Goal: Task Accomplishment & Management: Manage account settings

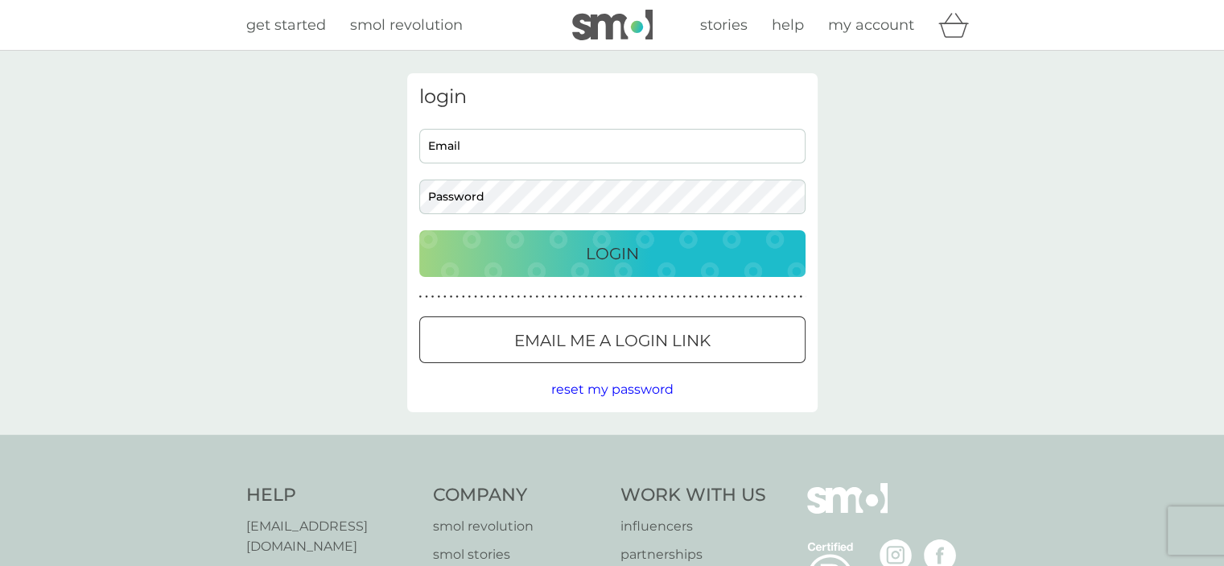
type input "[EMAIL_ADDRESS][DOMAIN_NAME]"
click at [621, 259] on p "Login" at bounding box center [612, 254] width 53 height 26
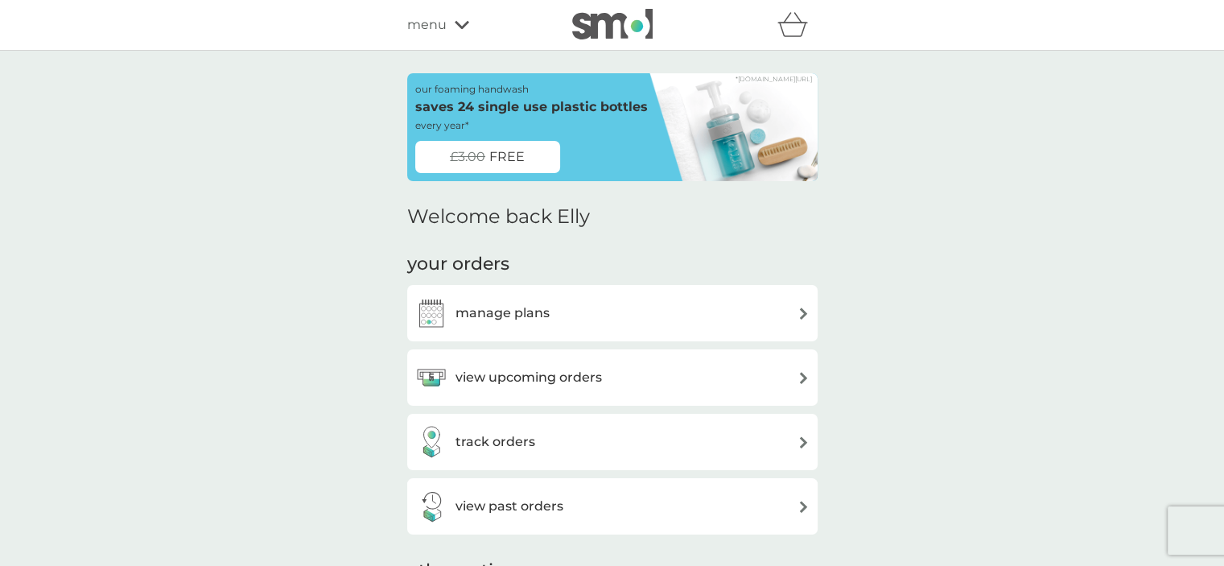
click at [560, 121] on div "our foaming handwash saves 24 single use plastic bottles every year*" at bounding box center [531, 107] width 233 height 52
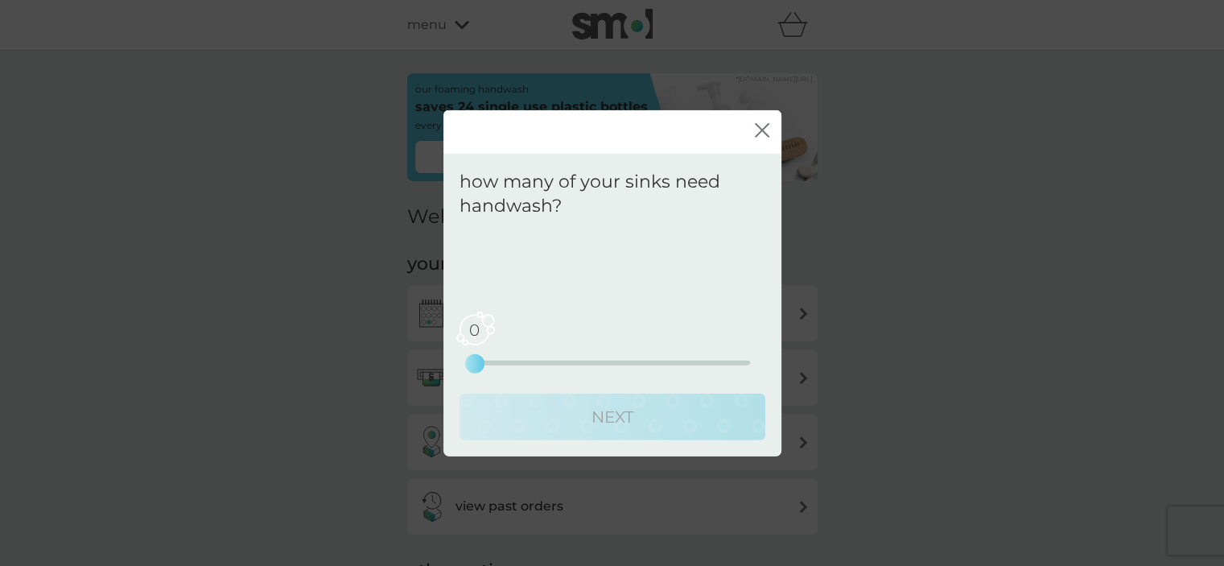
drag, startPoint x: 474, startPoint y: 365, endPoint x: 493, endPoint y: 361, distance: 18.9
click at [493, 361] on div "0 0 2.5 5" at bounding box center [612, 363] width 275 height 5
click at [515, 361] on div "0 0 2.5 5" at bounding box center [612, 363] width 275 height 5
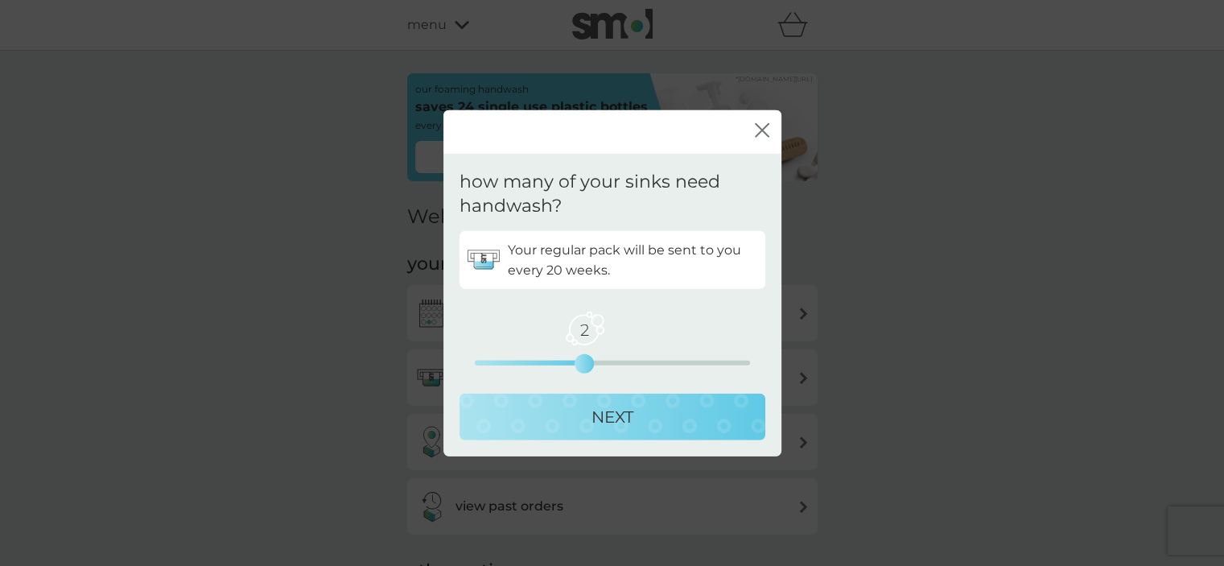
click at [559, 361] on div "2 0 2.5 5" at bounding box center [612, 363] width 275 height 5
click at [618, 411] on p "NEXT" at bounding box center [613, 417] width 42 height 26
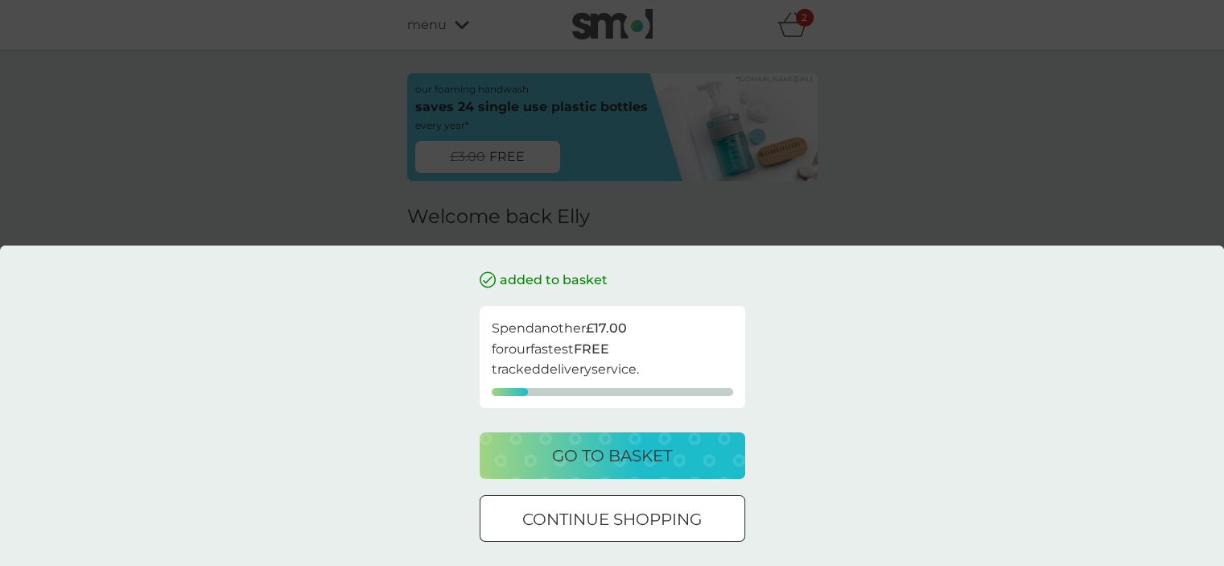
click at [933, 215] on div "added to basket Spend another £17.00 for our fastest FREE tracked delivery serv…" at bounding box center [612, 283] width 1224 height 566
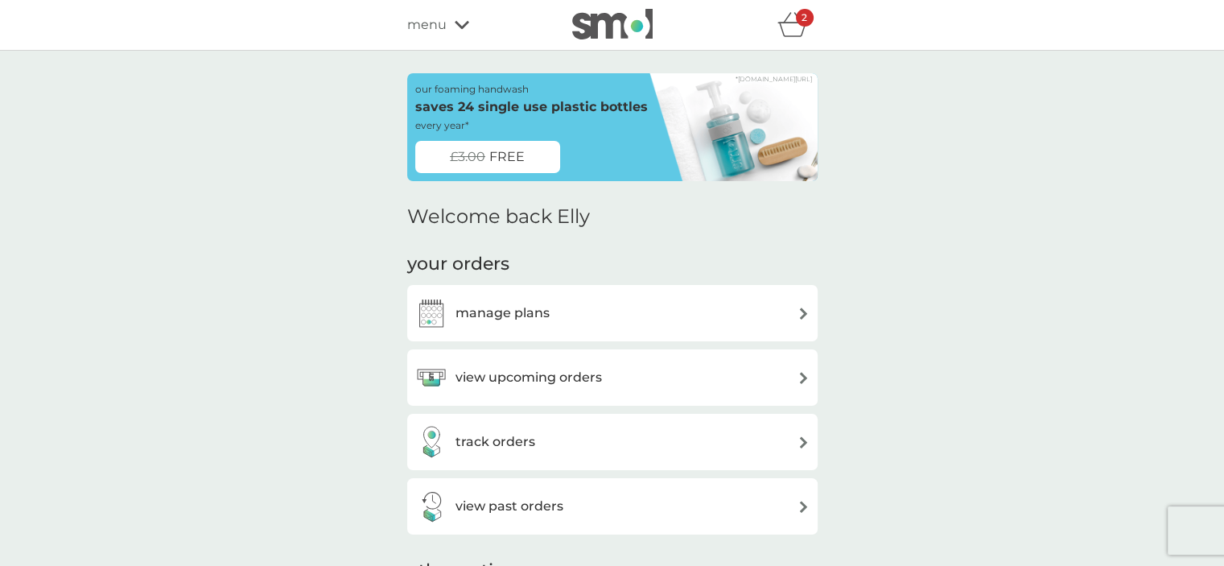
click at [795, 32] on icon "basket" at bounding box center [793, 24] width 31 height 25
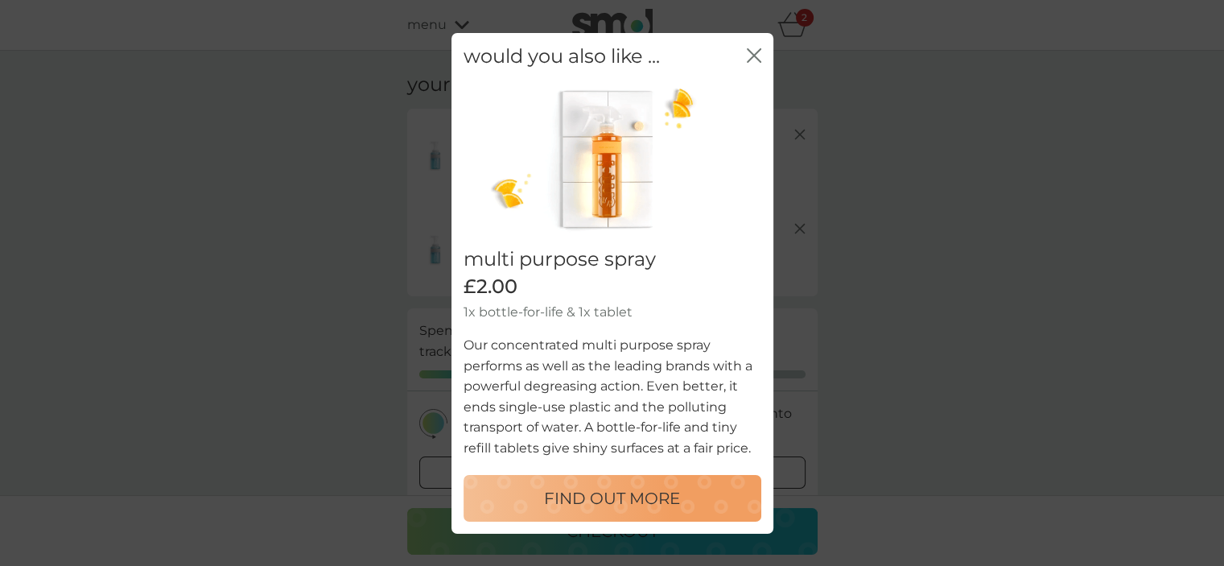
click at [754, 56] on icon "close" at bounding box center [757, 54] width 6 height 13
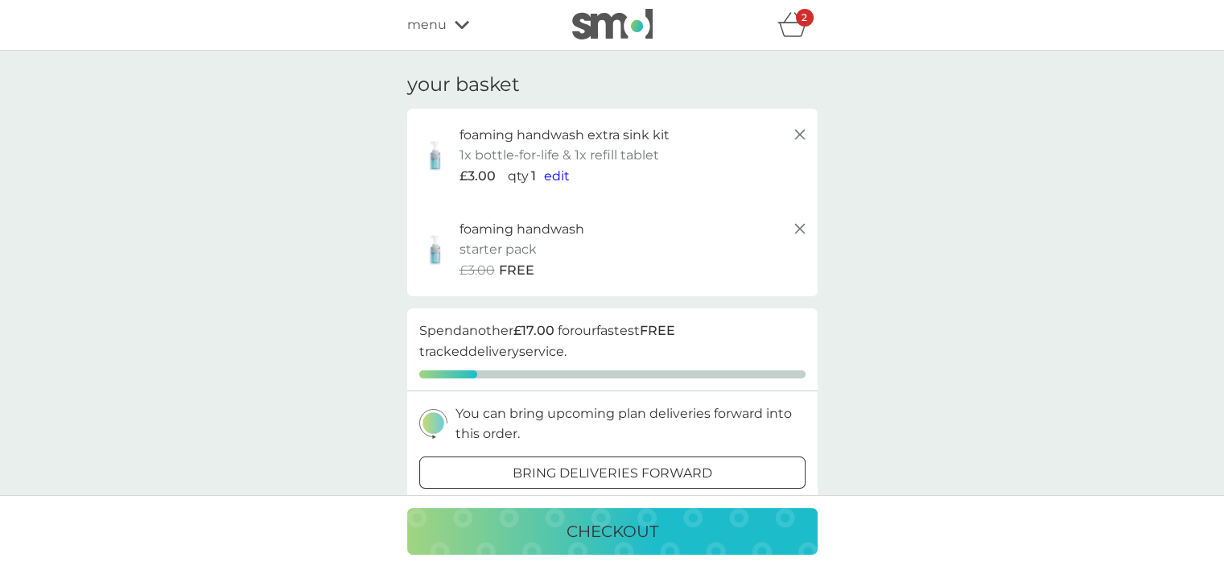
click at [808, 133] on icon at bounding box center [799, 134] width 19 height 19
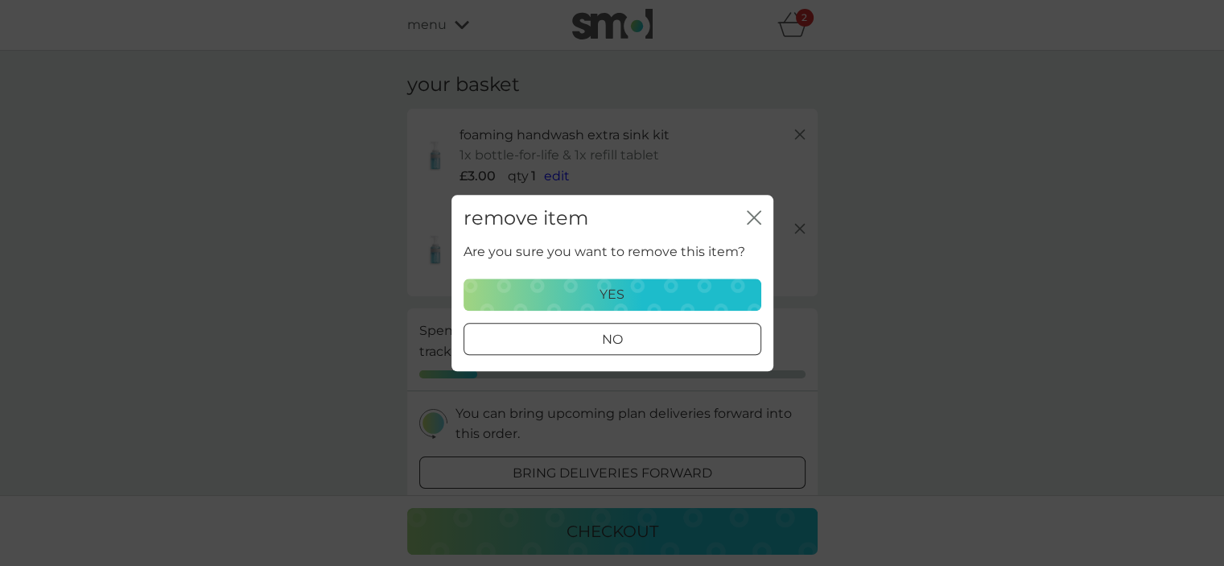
click at [639, 299] on div "yes" at bounding box center [612, 294] width 277 height 21
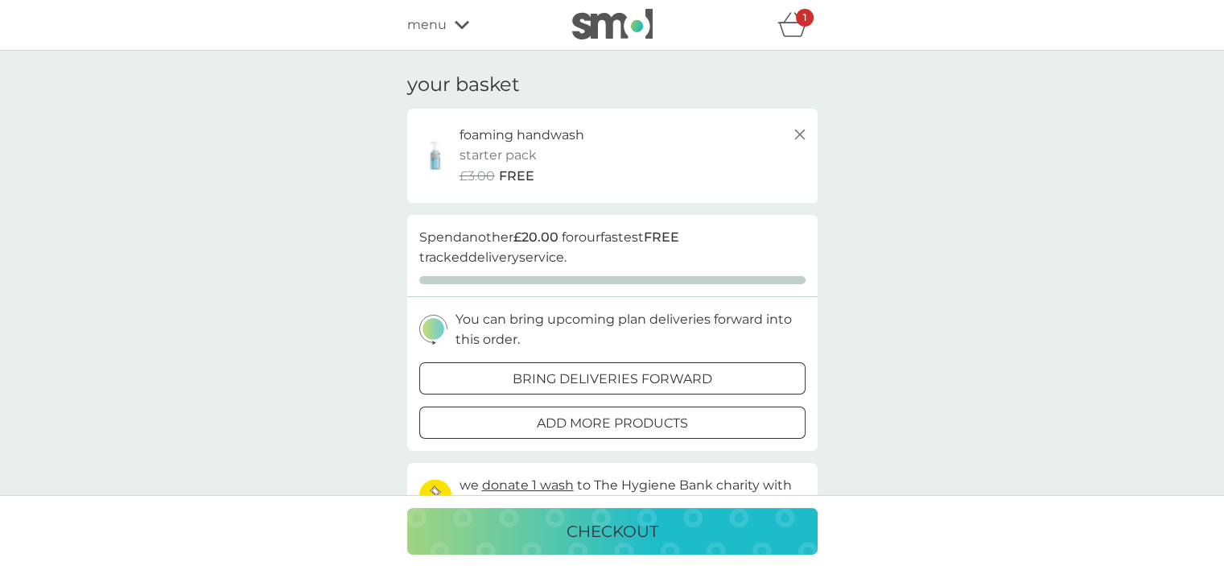
click at [797, 134] on icon at bounding box center [799, 134] width 19 height 19
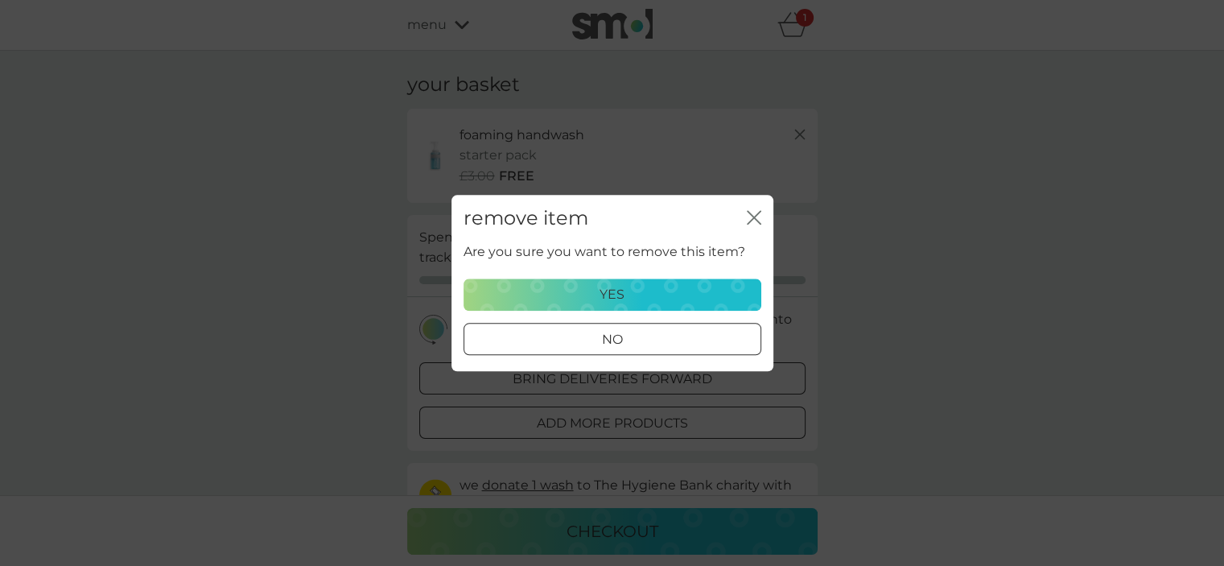
click at [644, 293] on div "yes" at bounding box center [612, 294] width 277 height 21
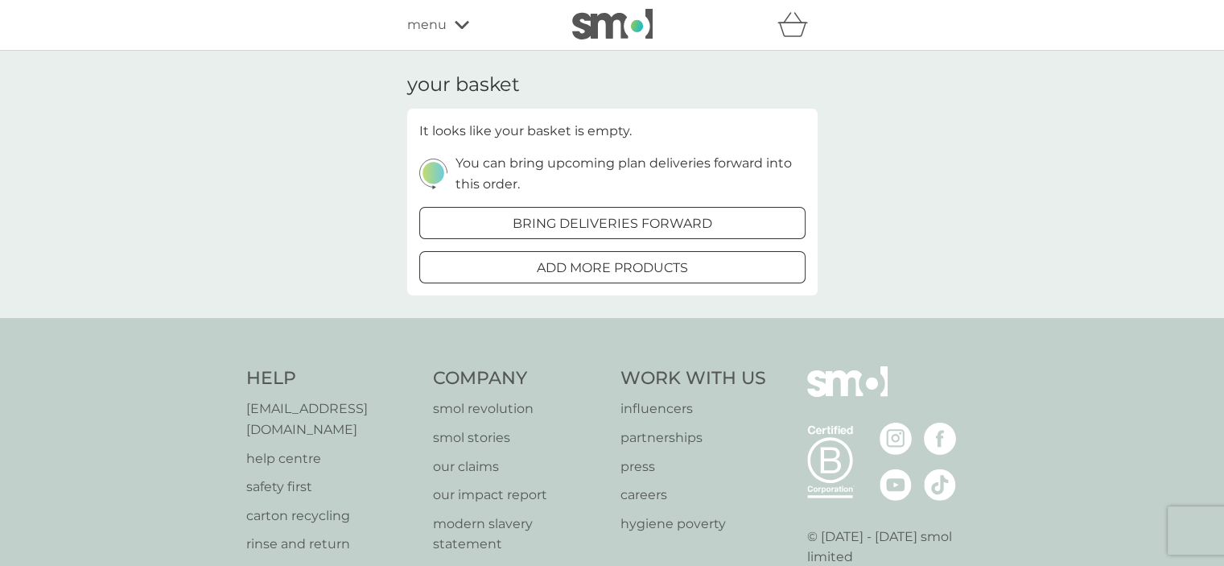
click at [435, 28] on span "menu" at bounding box center [426, 24] width 39 height 21
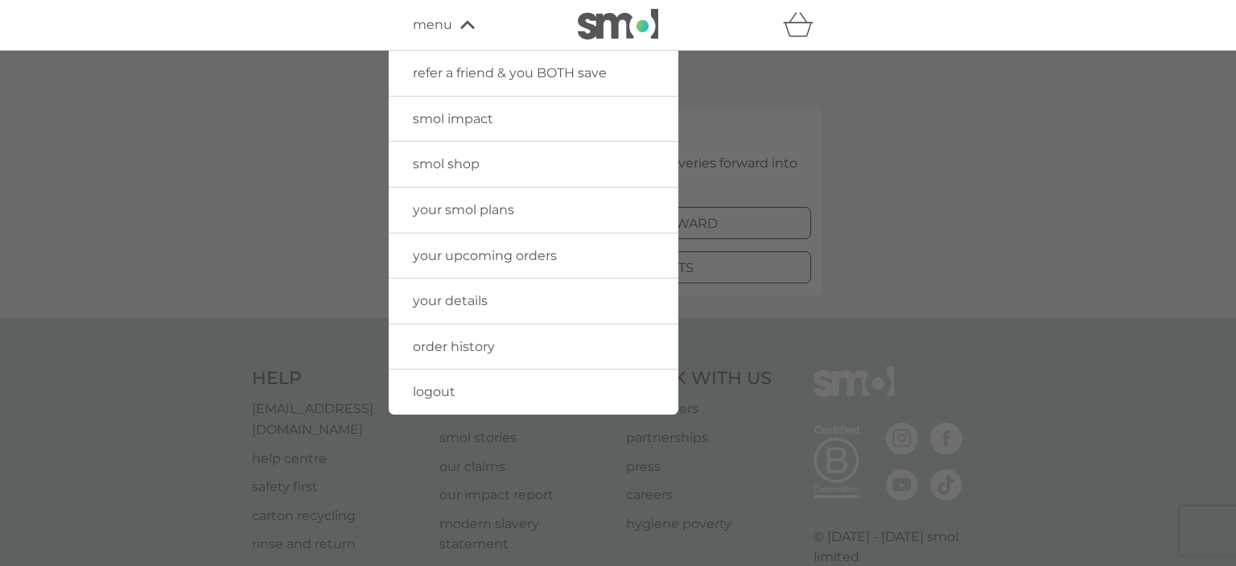
click at [502, 213] on span "your smol plans" at bounding box center [463, 209] width 101 height 15
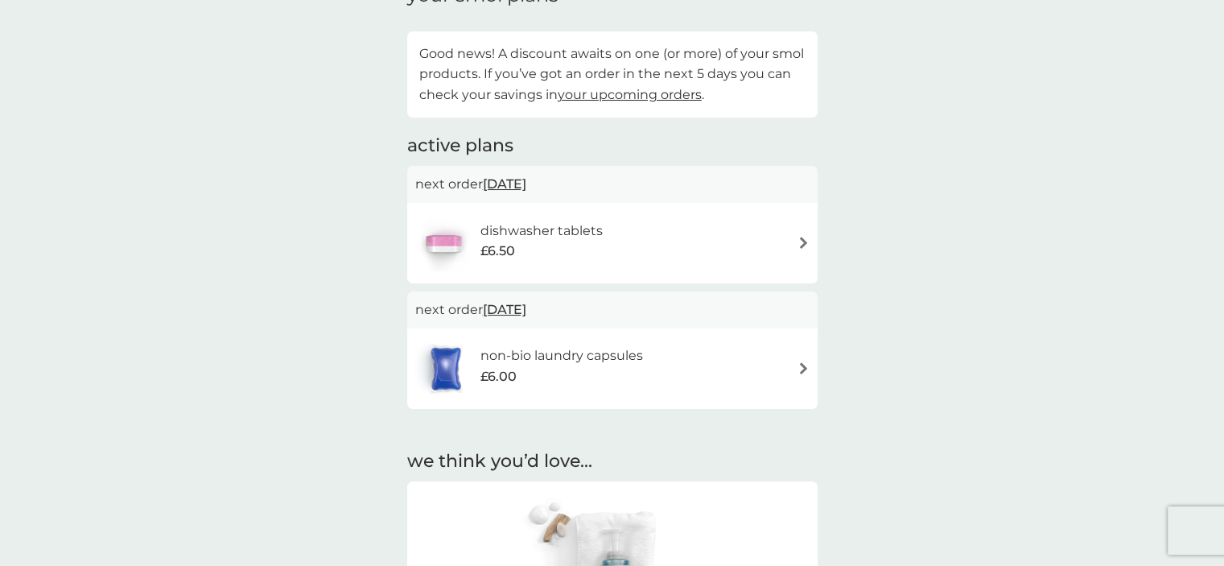
scroll to position [80, 0]
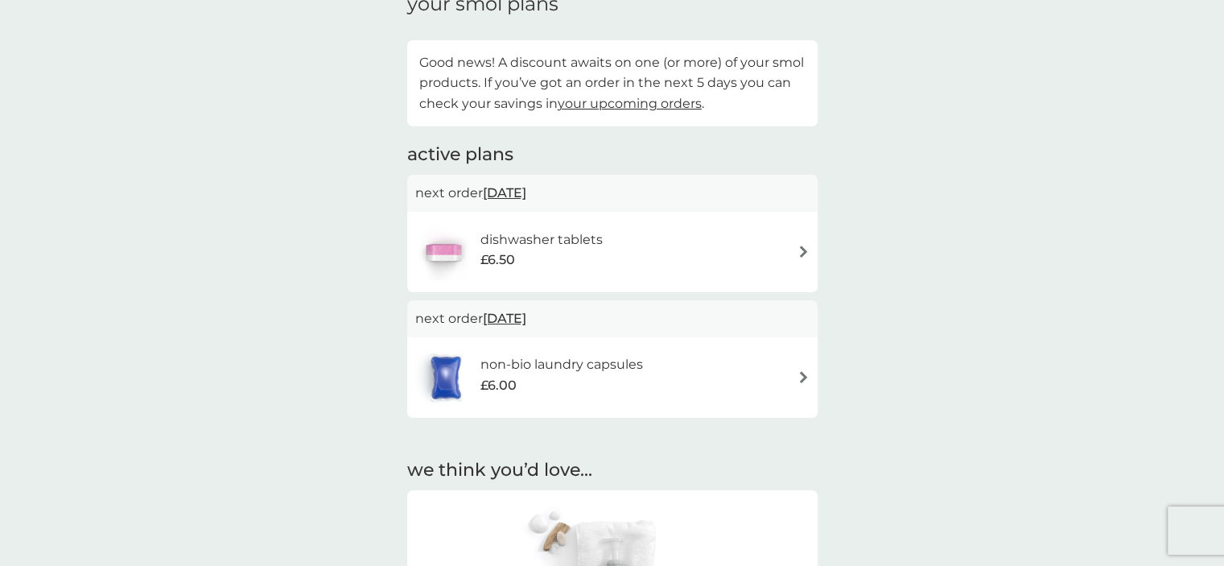
click at [804, 250] on img at bounding box center [804, 252] width 12 height 12
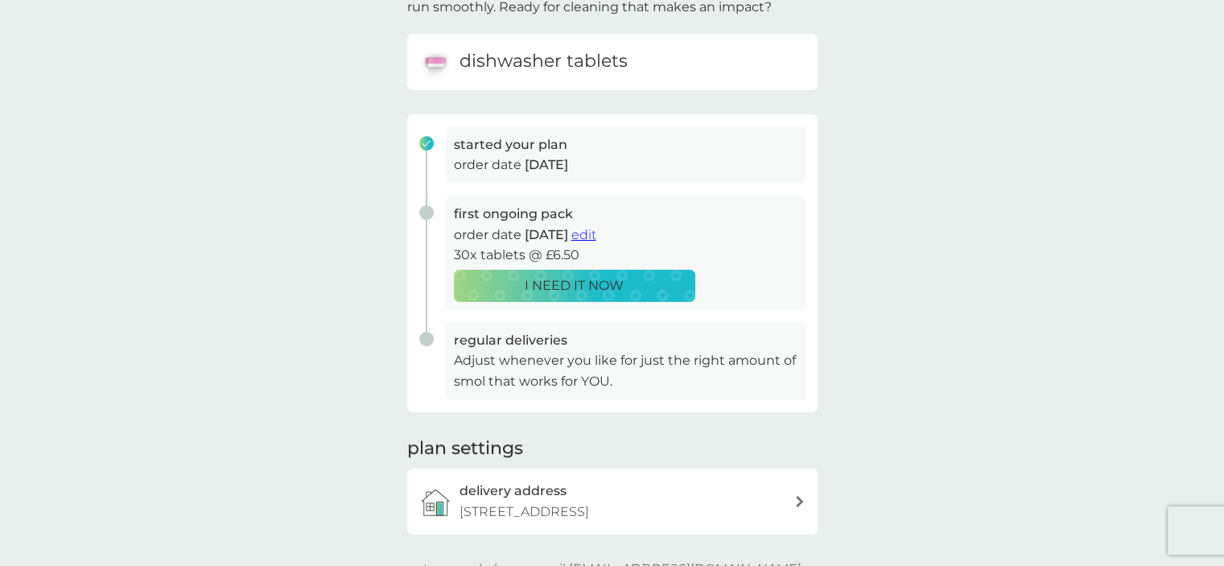
scroll to position [322, 0]
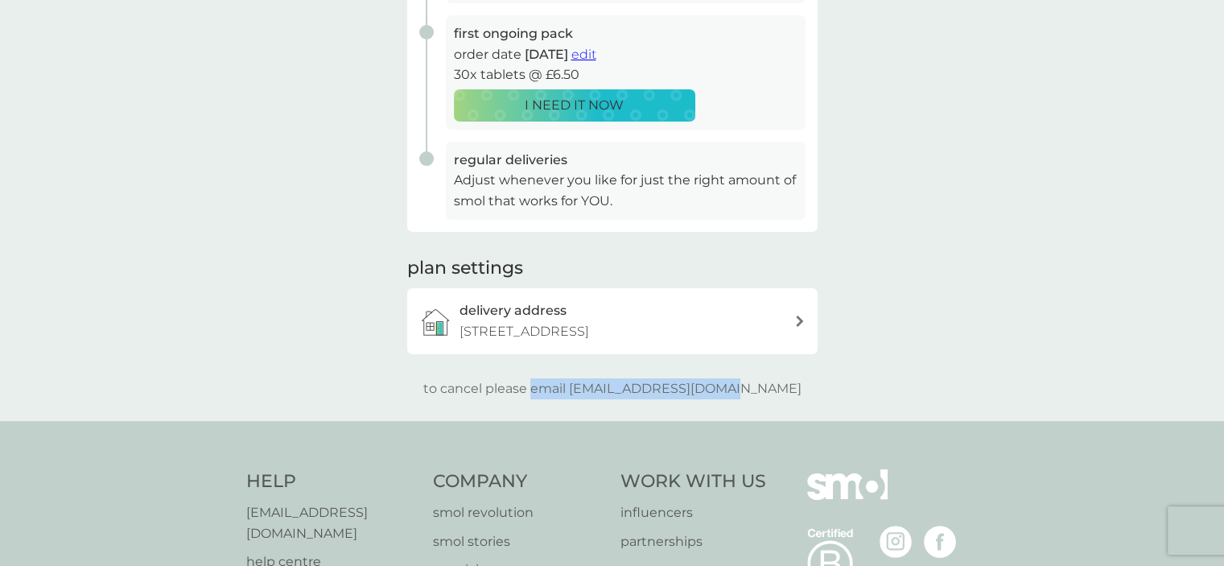
drag, startPoint x: 567, startPoint y: 387, endPoint x: 761, endPoint y: 386, distance: 194.0
click at [761, 386] on p "to cancel please email help@smolproducts.com" at bounding box center [612, 388] width 378 height 21
copy p "email help@smolproducts.com"
click at [191, 111] on div "your smol plans As your first main pack approaches, we’ve got everything set to…" at bounding box center [612, 75] width 1224 height 692
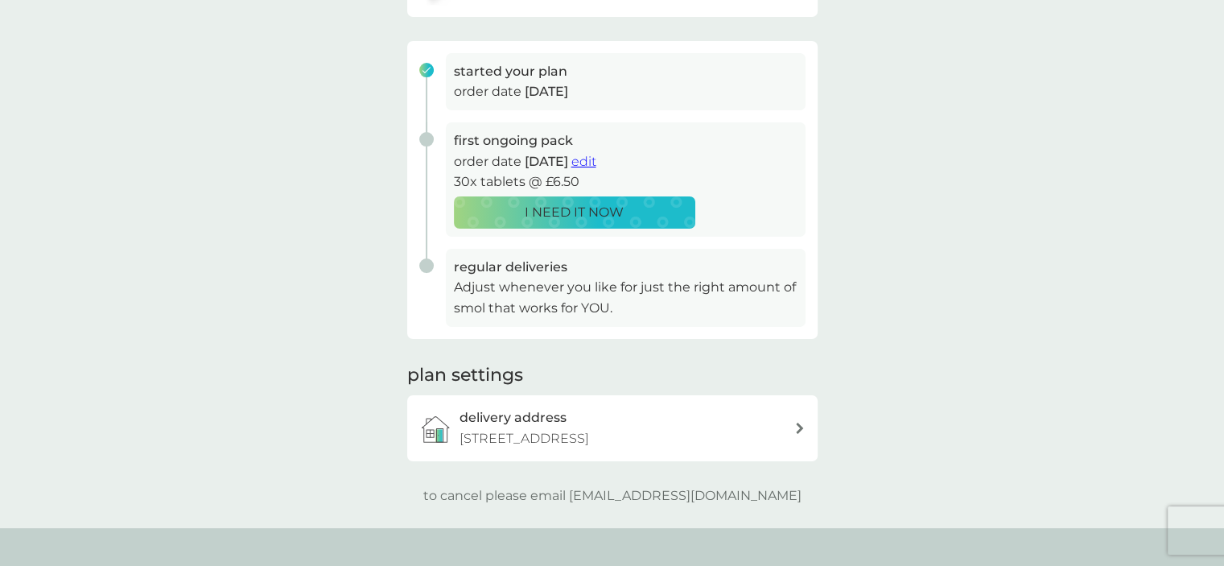
scroll to position [0, 0]
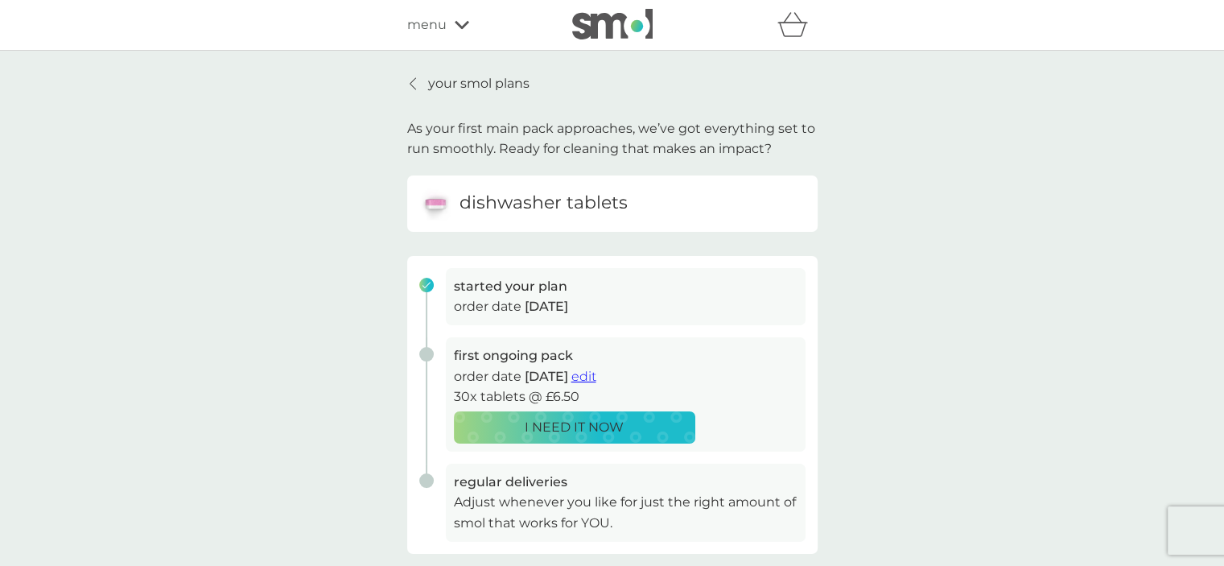
drag, startPoint x: 389, startPoint y: 563, endPoint x: 396, endPoint y: 593, distance: 31.4
click at [396, 565] on html "refer a friend & you BOTH save smol impact smol shop your smol plans your upcom…" at bounding box center [612, 562] width 1224 height 1125
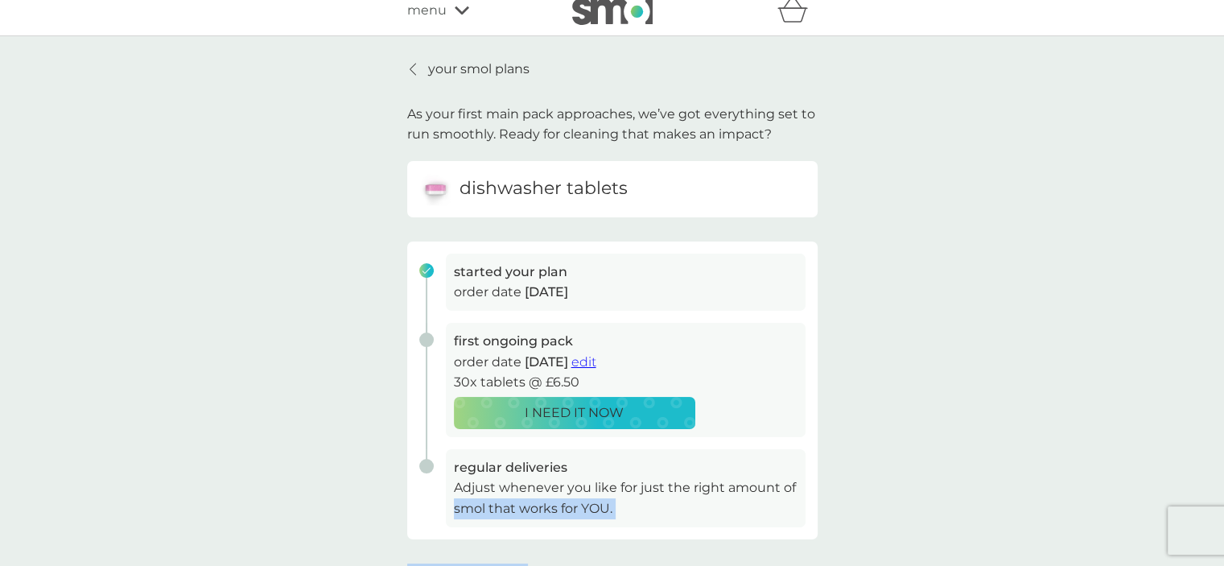
click at [596, 360] on span "edit" at bounding box center [584, 361] width 25 height 15
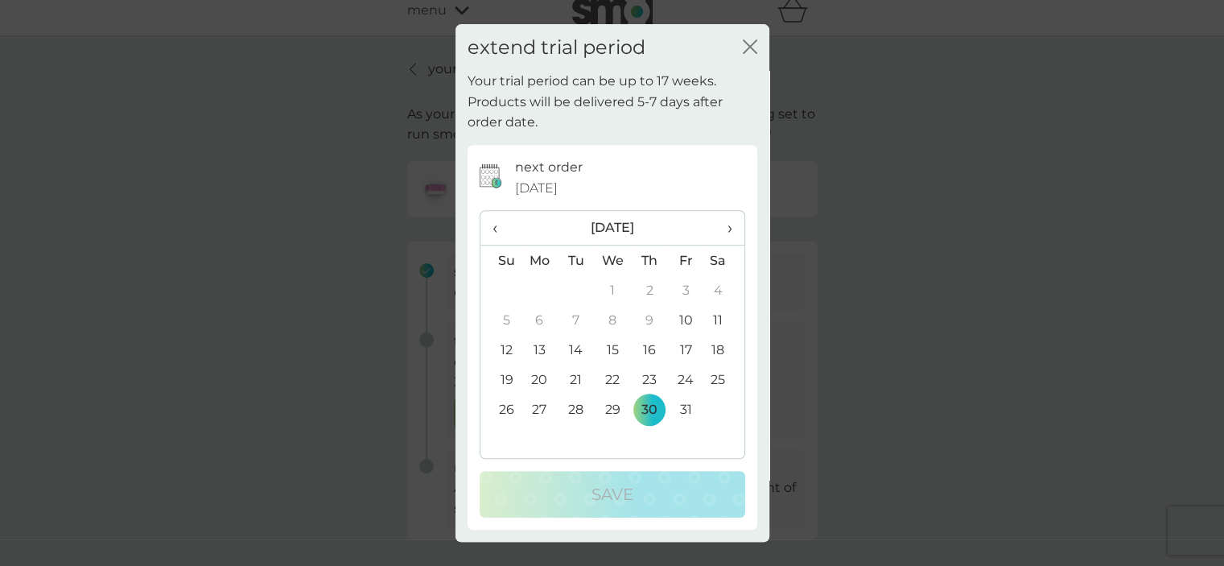
click at [733, 225] on th "›" at bounding box center [724, 228] width 40 height 35
click at [505, 439] on td "30" at bounding box center [501, 439] width 41 height 30
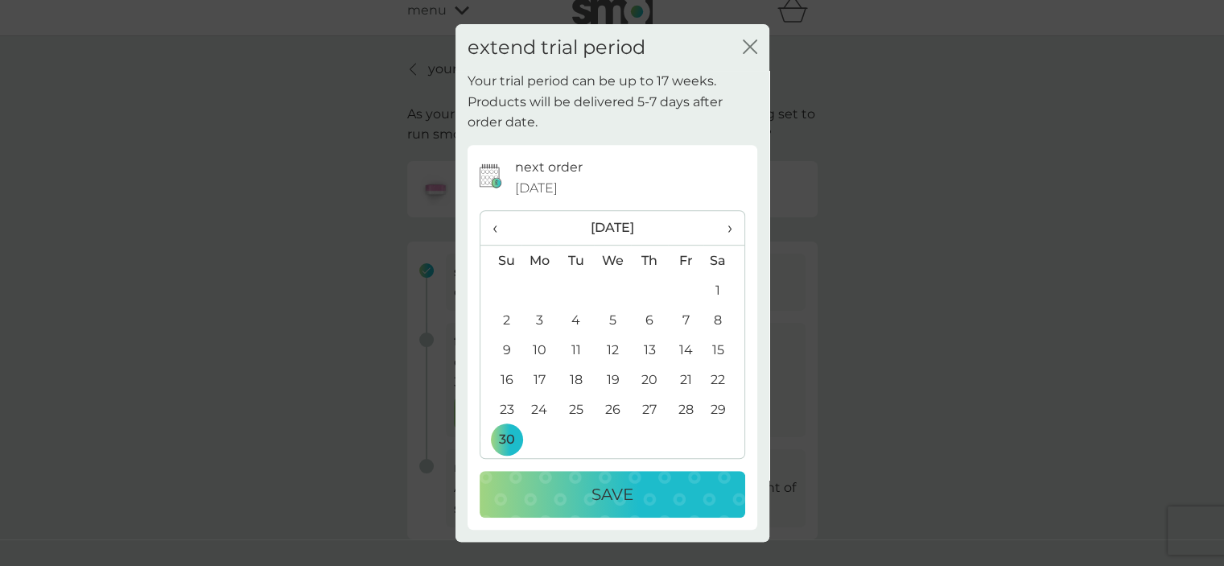
click at [634, 501] on div "Save" at bounding box center [612, 494] width 233 height 26
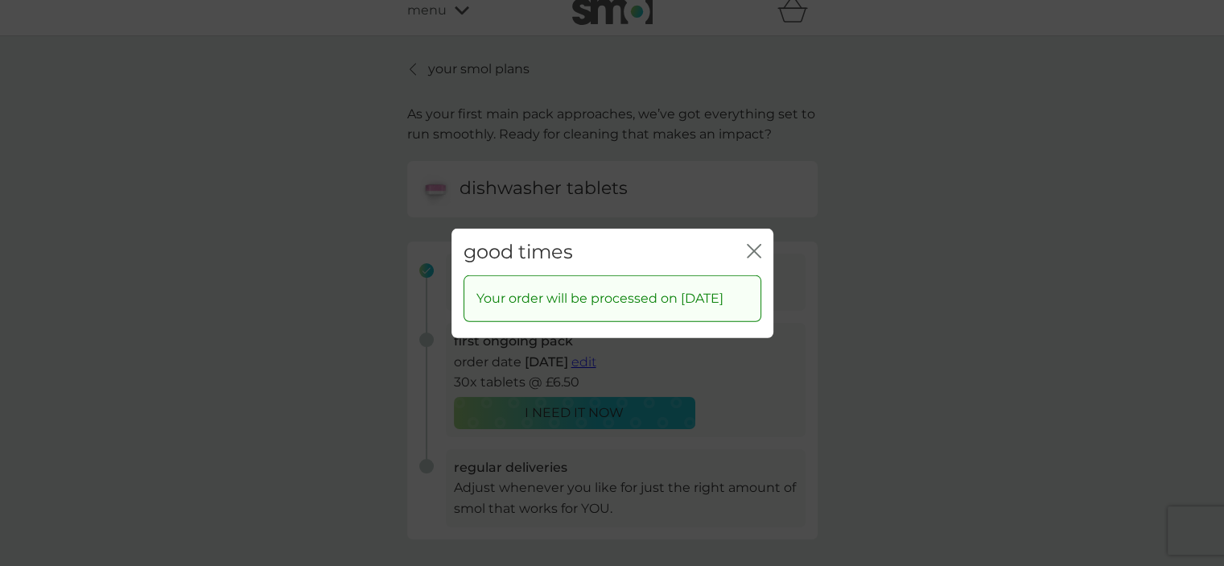
click at [748, 243] on icon "close" at bounding box center [754, 250] width 14 height 14
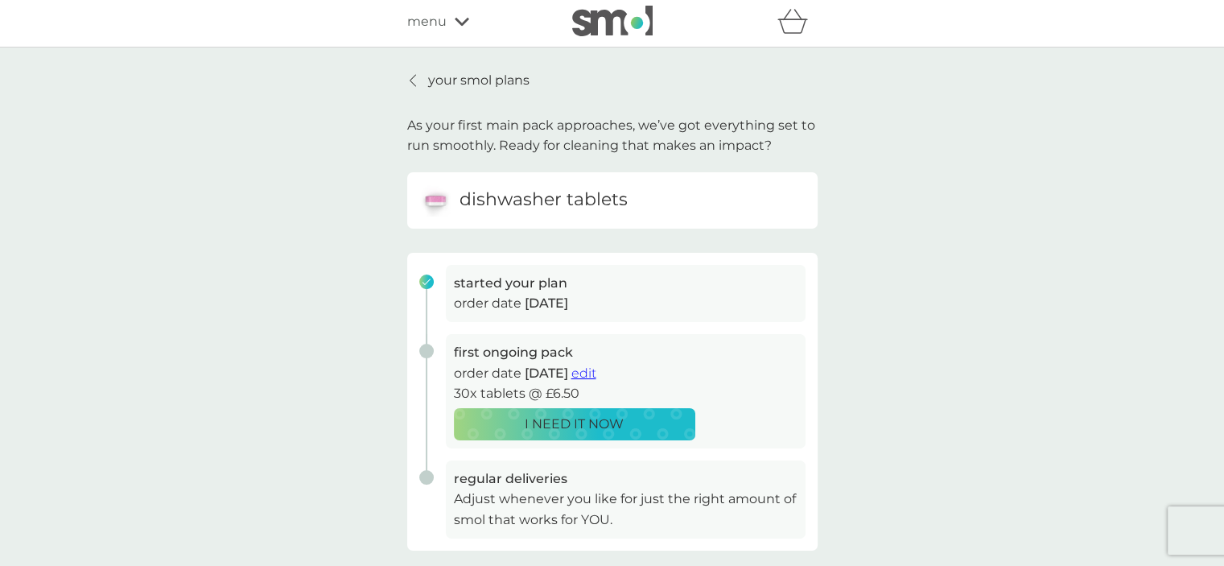
scroll to position [0, 0]
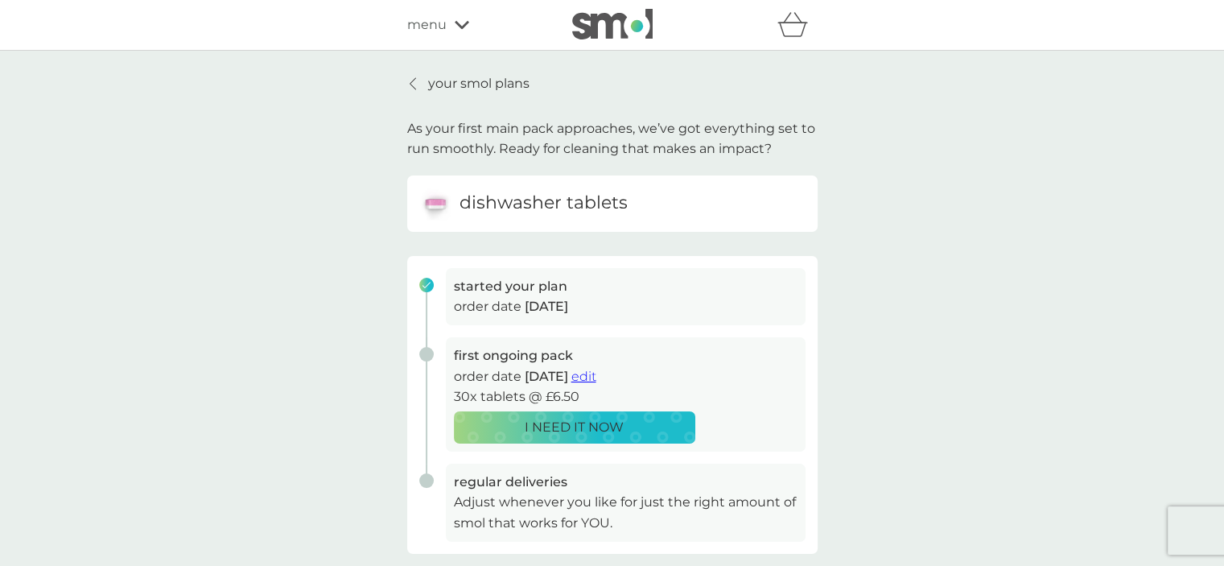
click at [576, 208] on h6 "dishwasher tablets" at bounding box center [544, 203] width 168 height 25
click at [431, 82] on p "your smol plans" at bounding box center [478, 83] width 101 height 21
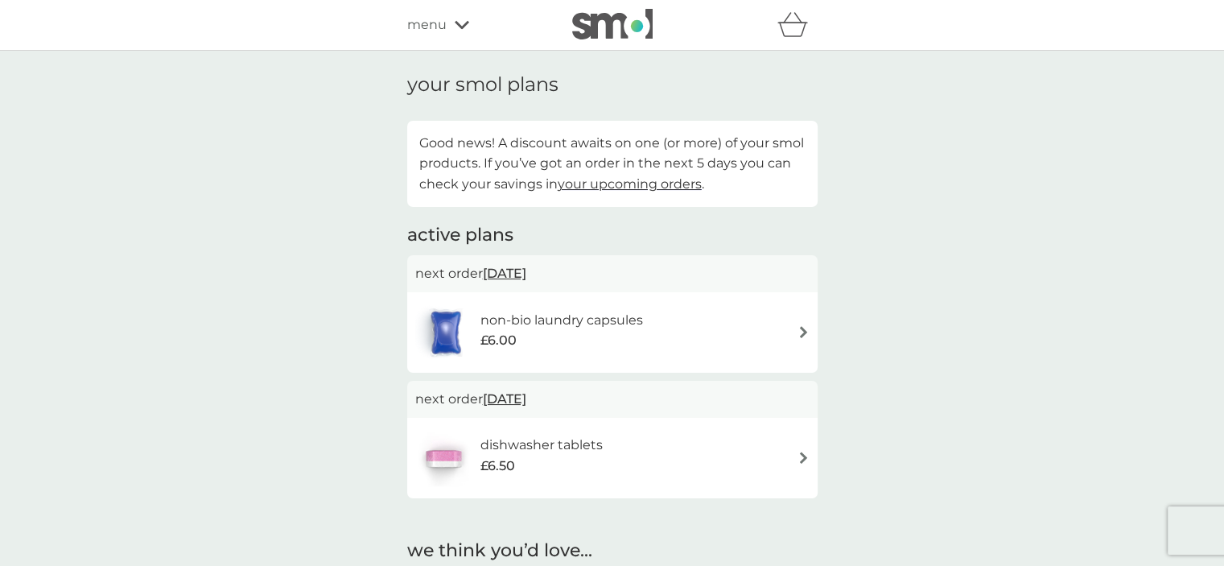
click at [657, 324] on div "non-bio laundry capsules £6.00" at bounding box center [570, 332] width 179 height 45
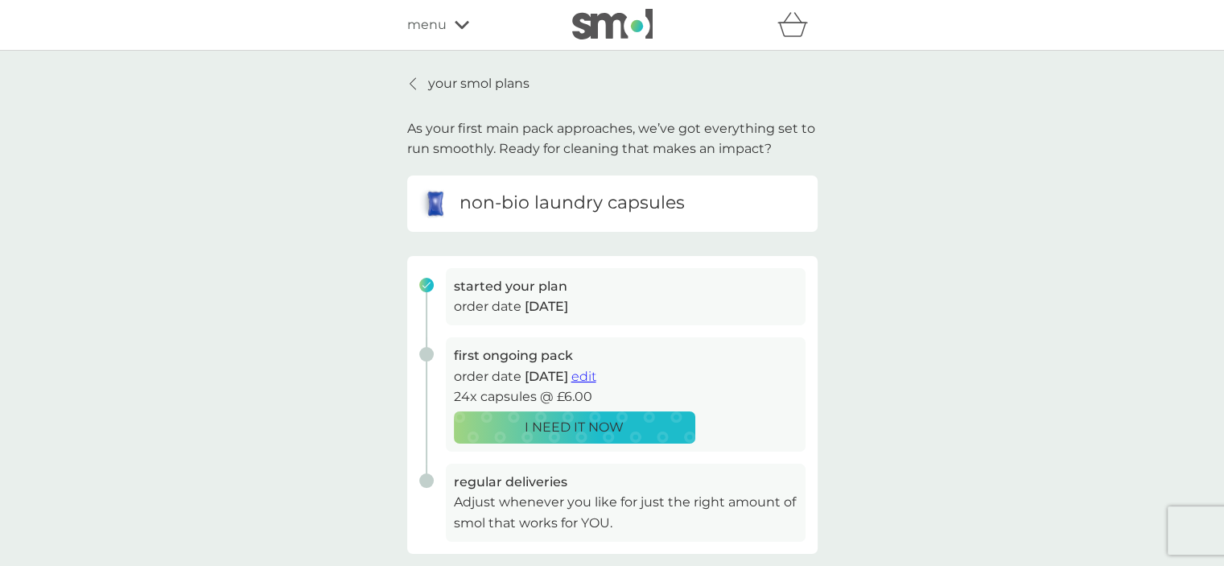
click at [596, 376] on span "edit" at bounding box center [584, 376] width 25 height 15
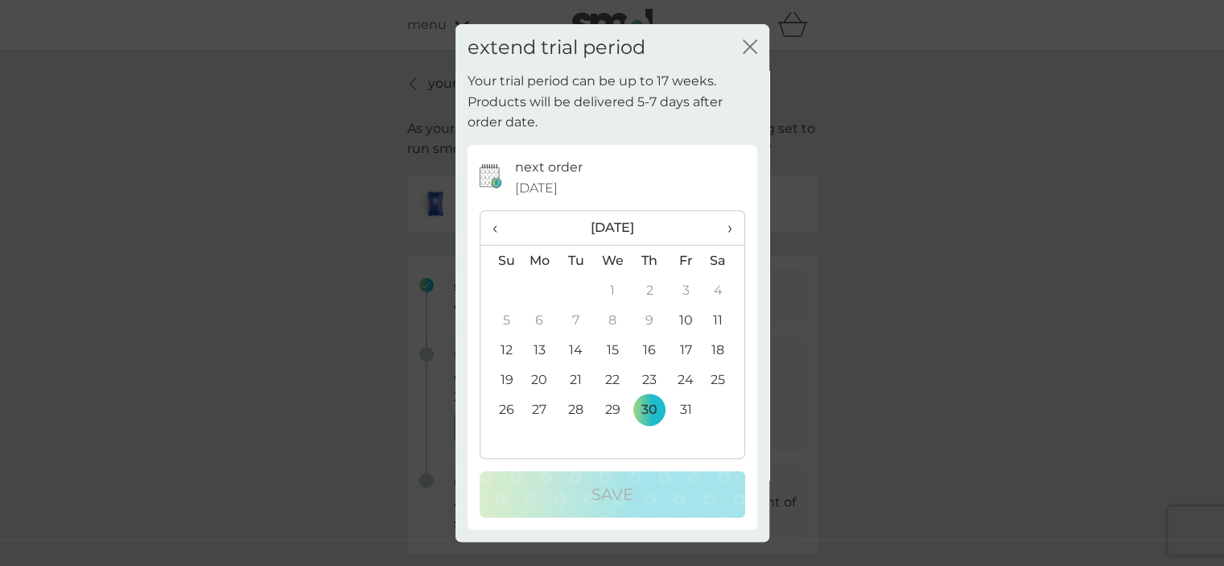
click at [728, 231] on span "›" at bounding box center [724, 228] width 16 height 34
click at [509, 438] on td "30" at bounding box center [501, 439] width 41 height 30
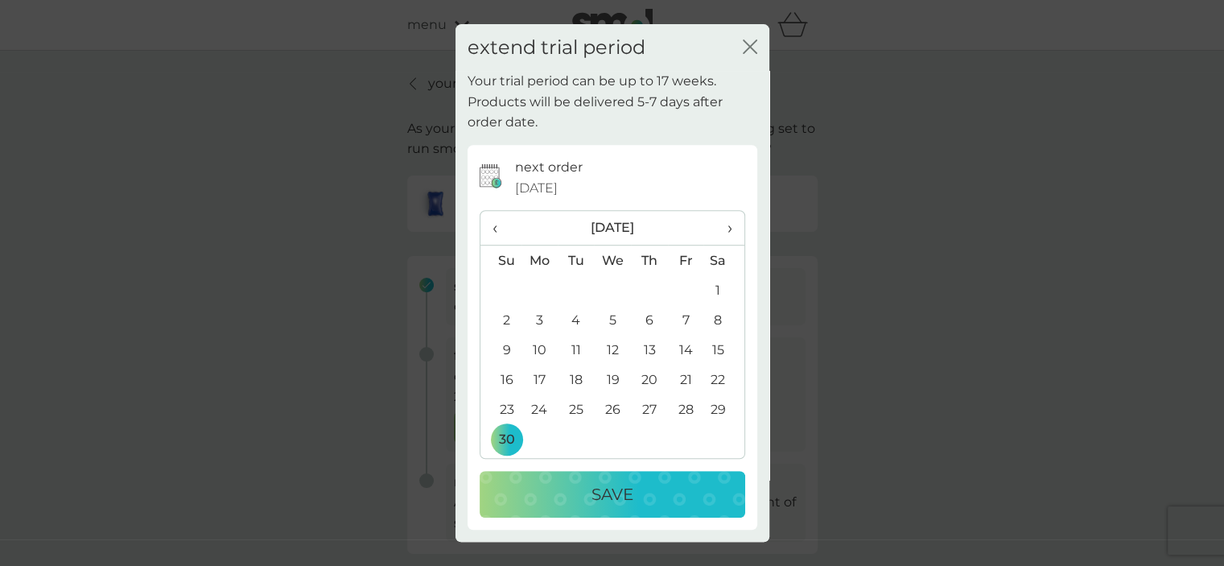
click at [584, 479] on button "Save" at bounding box center [613, 494] width 266 height 47
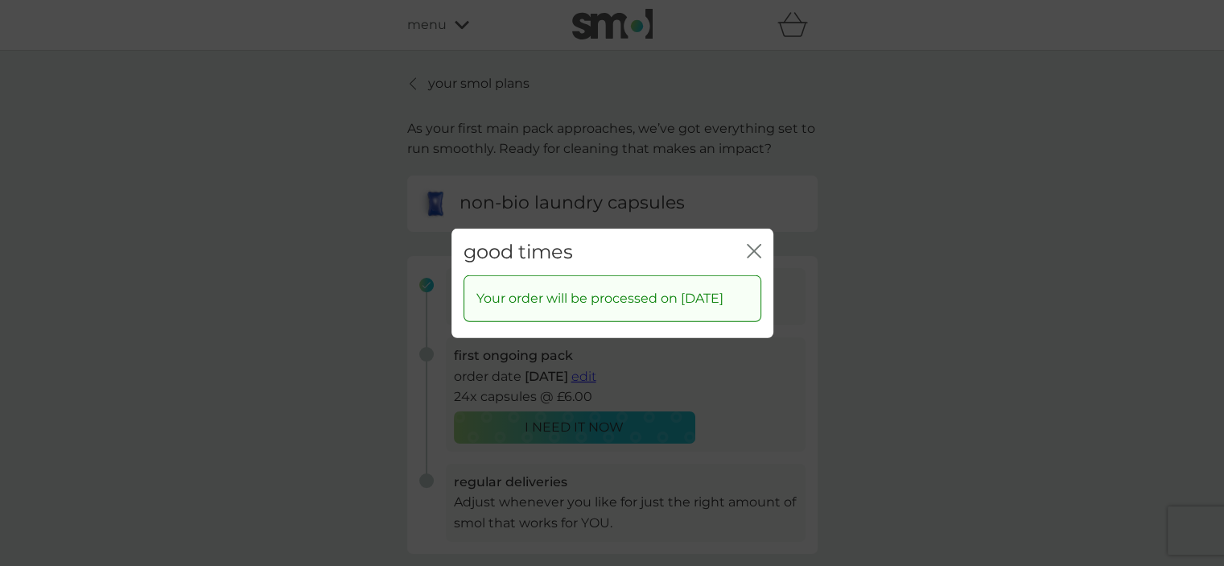
click at [749, 243] on icon "close" at bounding box center [754, 250] width 14 height 14
